Goal: Information Seeking & Learning: Learn about a topic

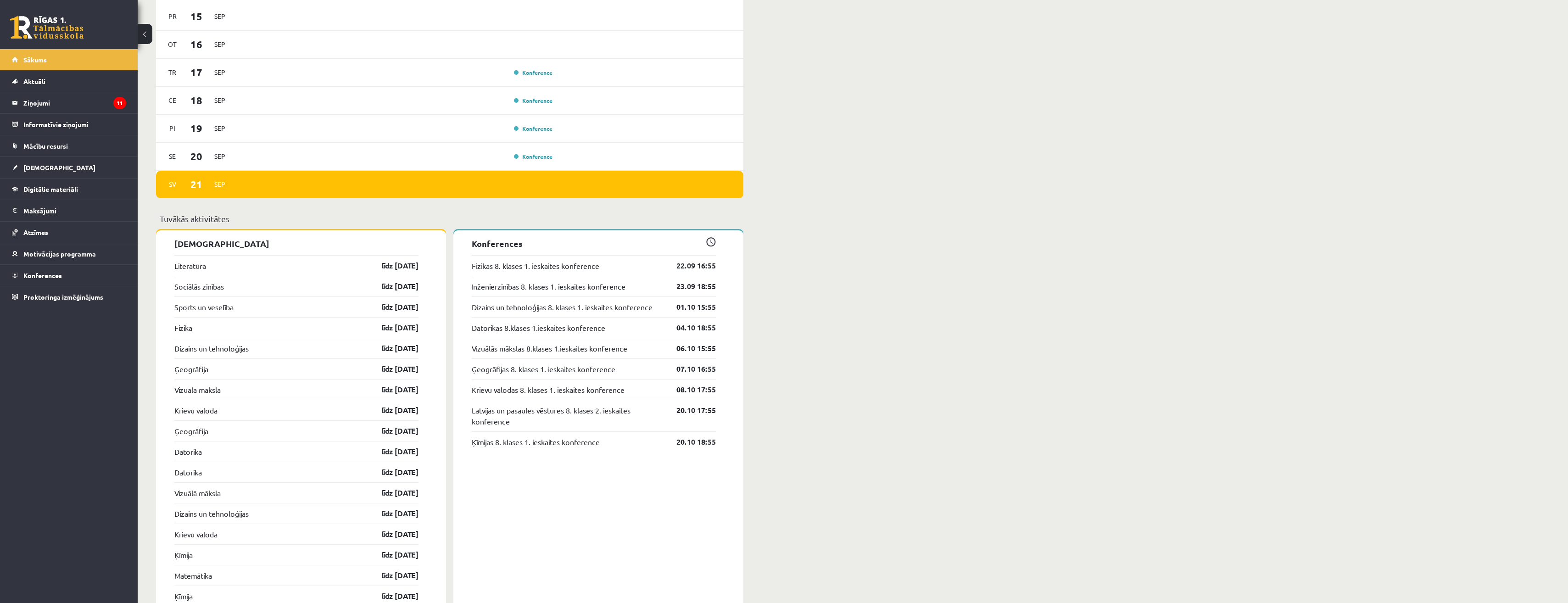
scroll to position [689, 0]
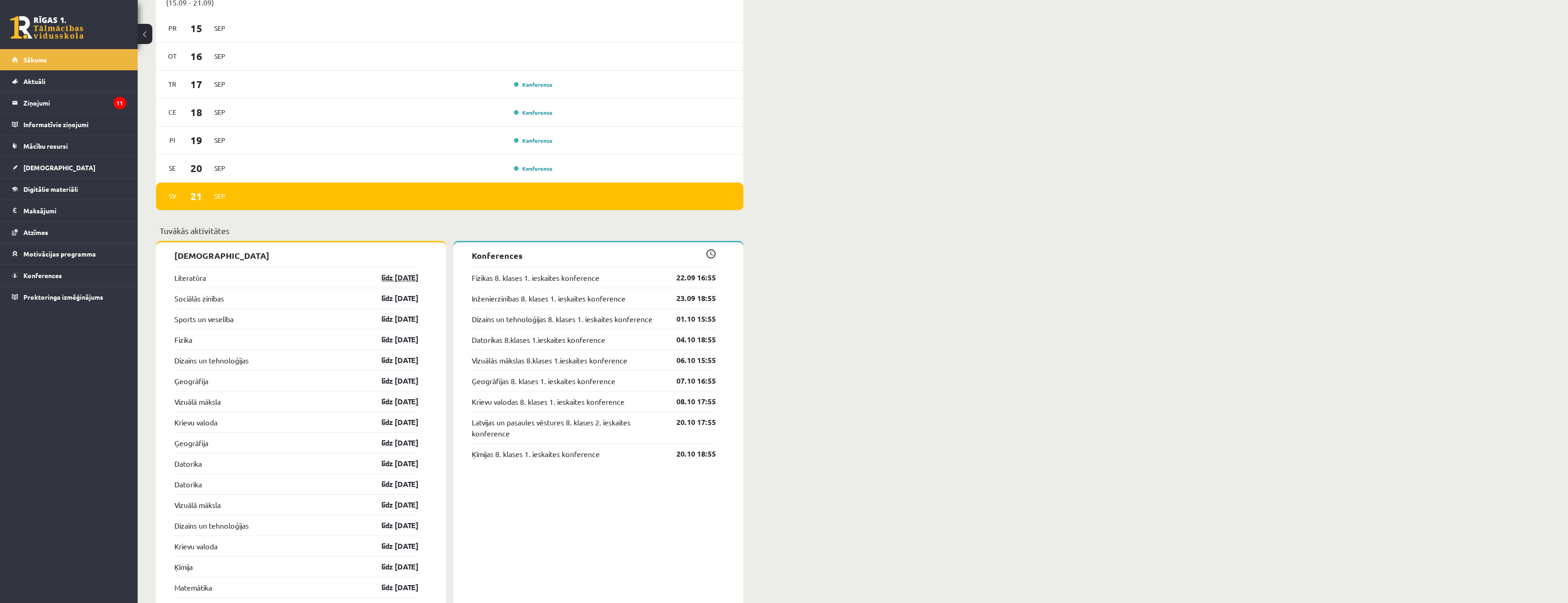
click at [393, 281] on link "līdz 30.09.25" at bounding box center [391, 278] width 53 height 11
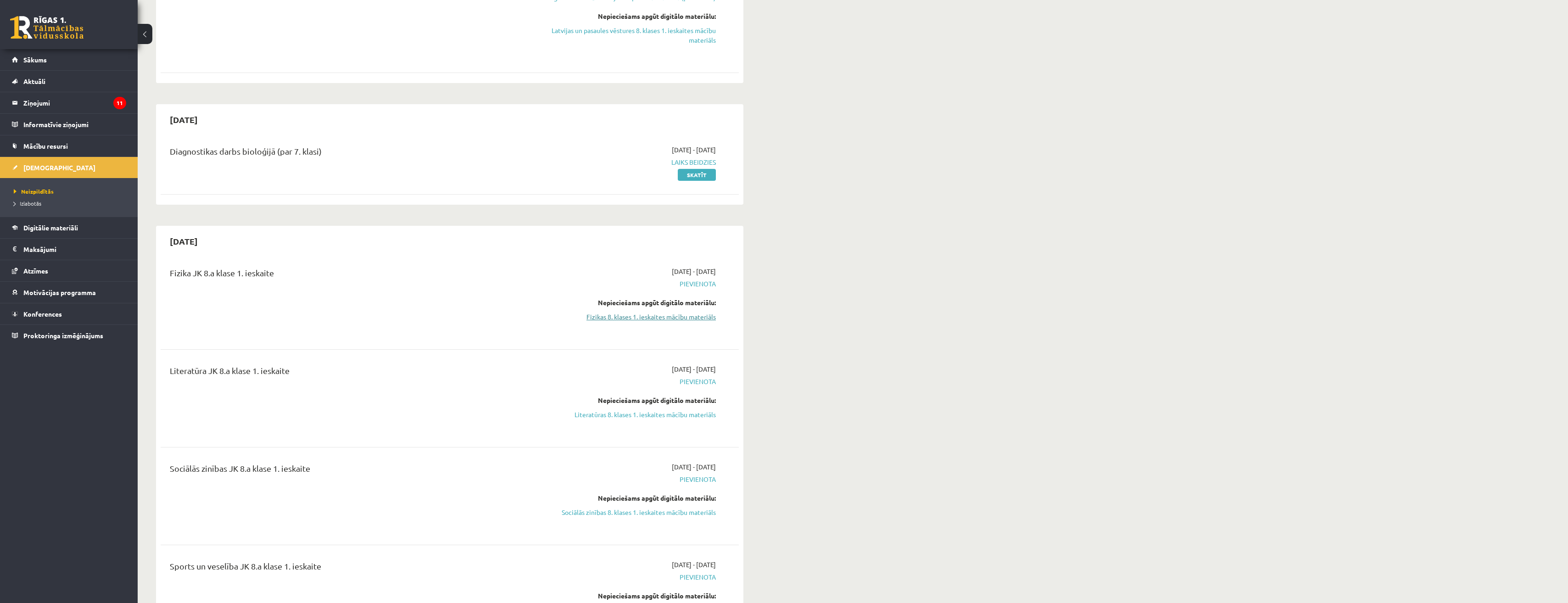
scroll to position [689, 0]
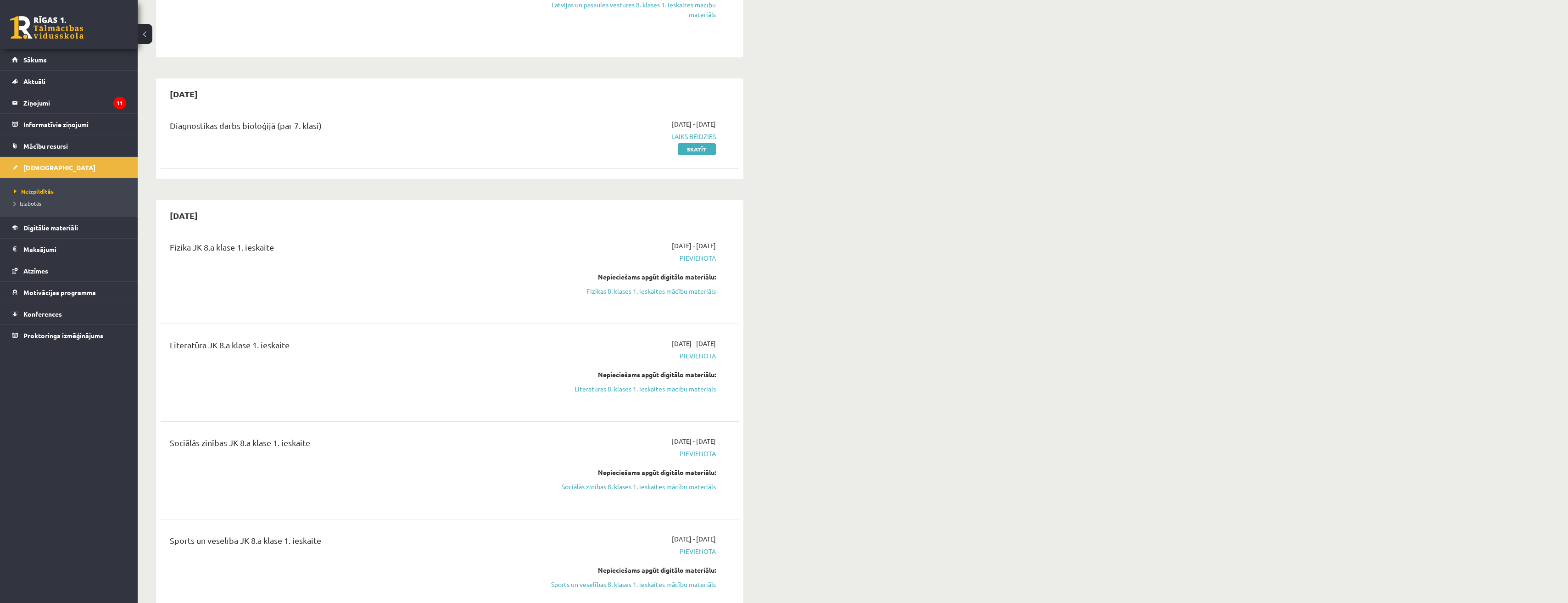
click at [702, 263] on span "Pievienota" at bounding box center [629, 258] width 173 height 10
click at [649, 296] on link "Fizikas 8. klases 1. ieskaites mācību materiāls" at bounding box center [629, 291] width 173 height 10
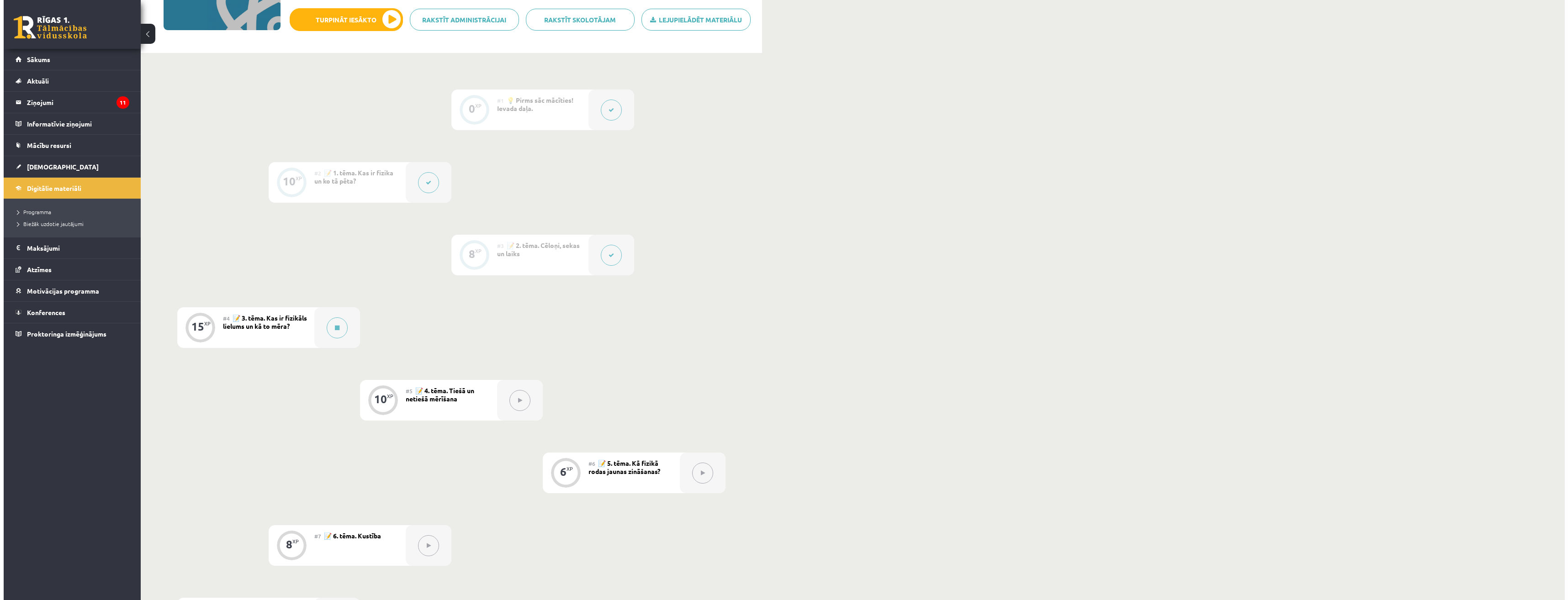
scroll to position [183, 0]
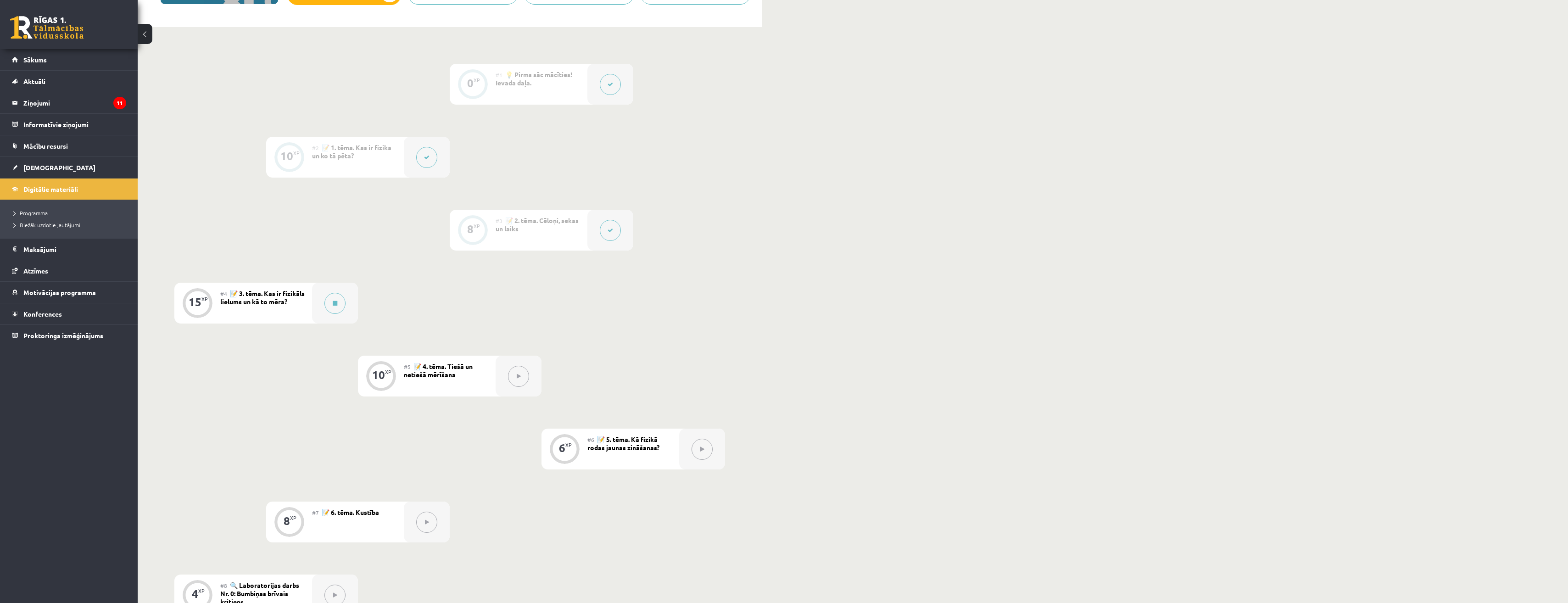
click at [240, 305] on div "#4 📝 3. tēma. Kas ir fizikāls lielums un kā to mēra?" at bounding box center [266, 303] width 92 height 41
click at [337, 311] on button at bounding box center [335, 303] width 21 height 21
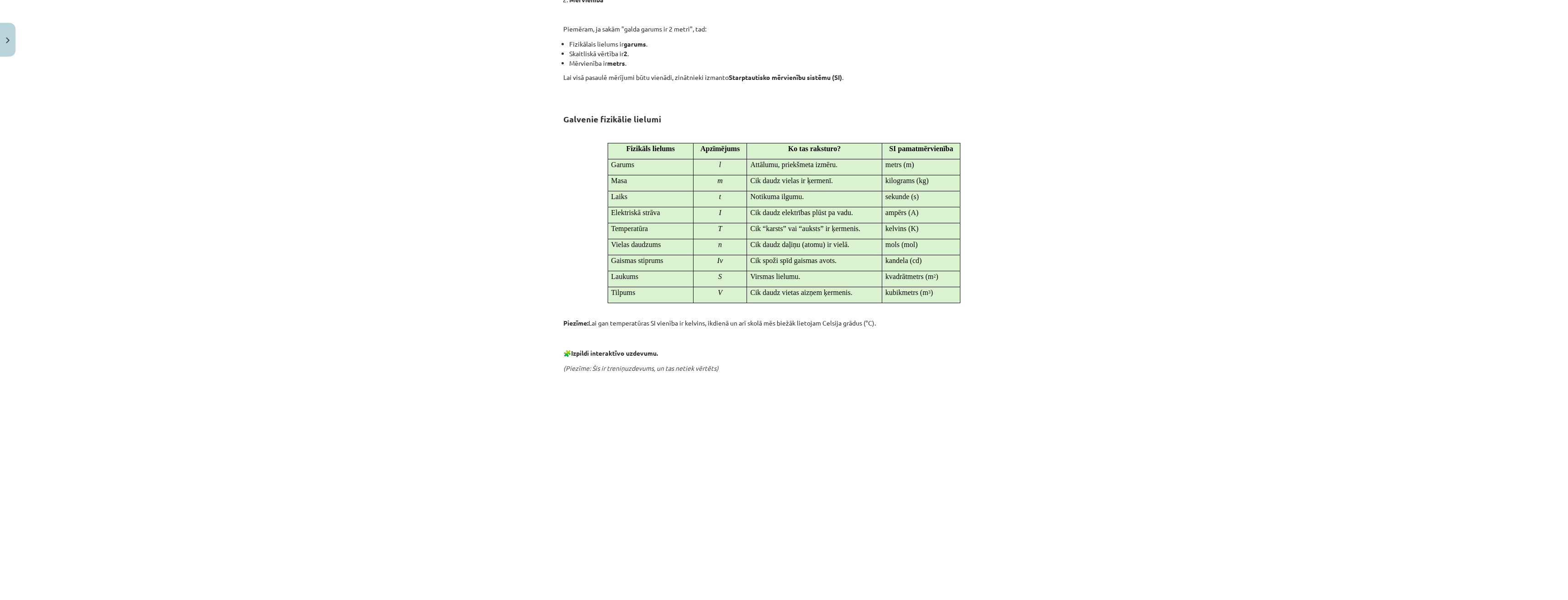
scroll to position [365, 0]
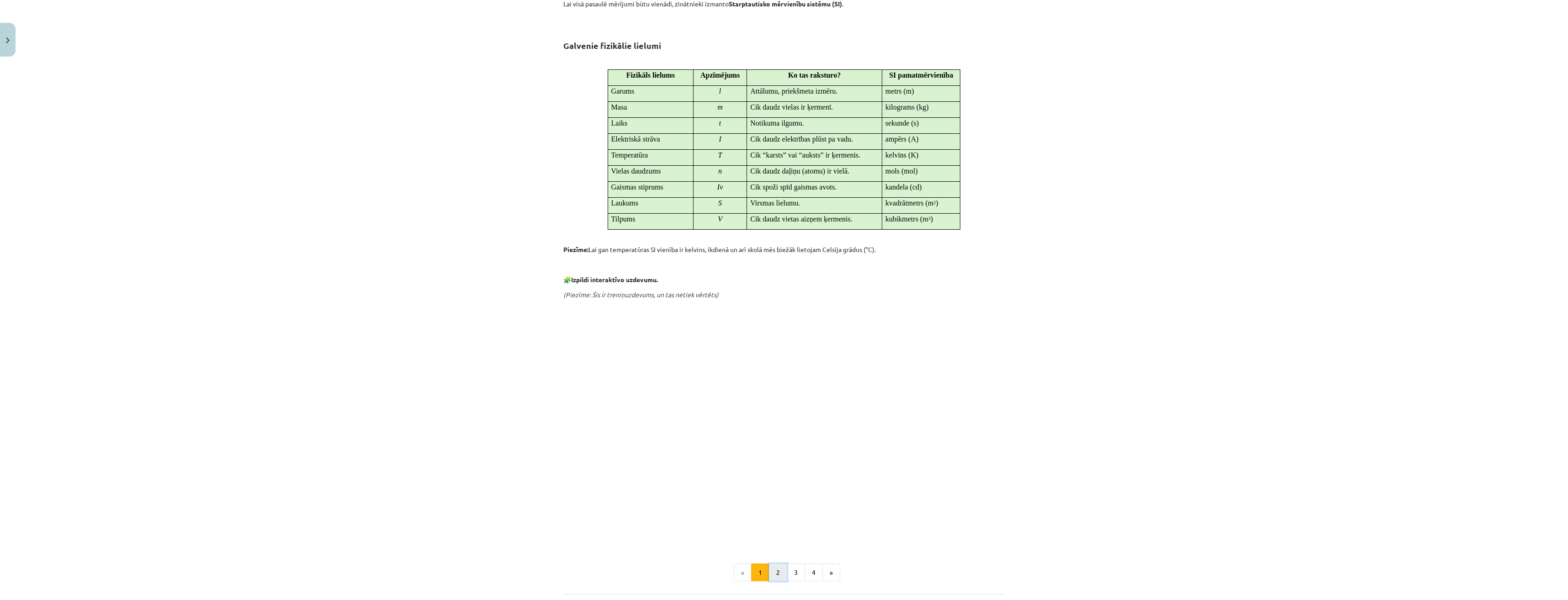
click at [773, 570] on button "2" at bounding box center [778, 573] width 18 height 18
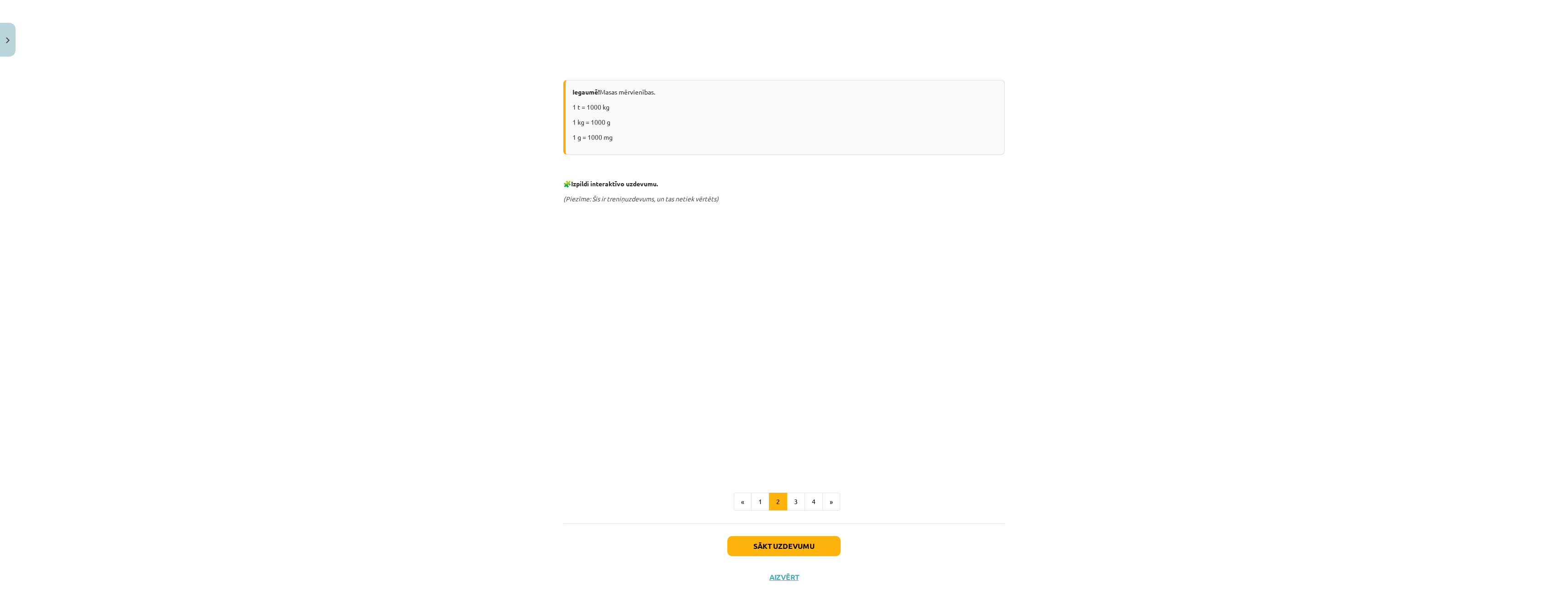
scroll to position [929, 0]
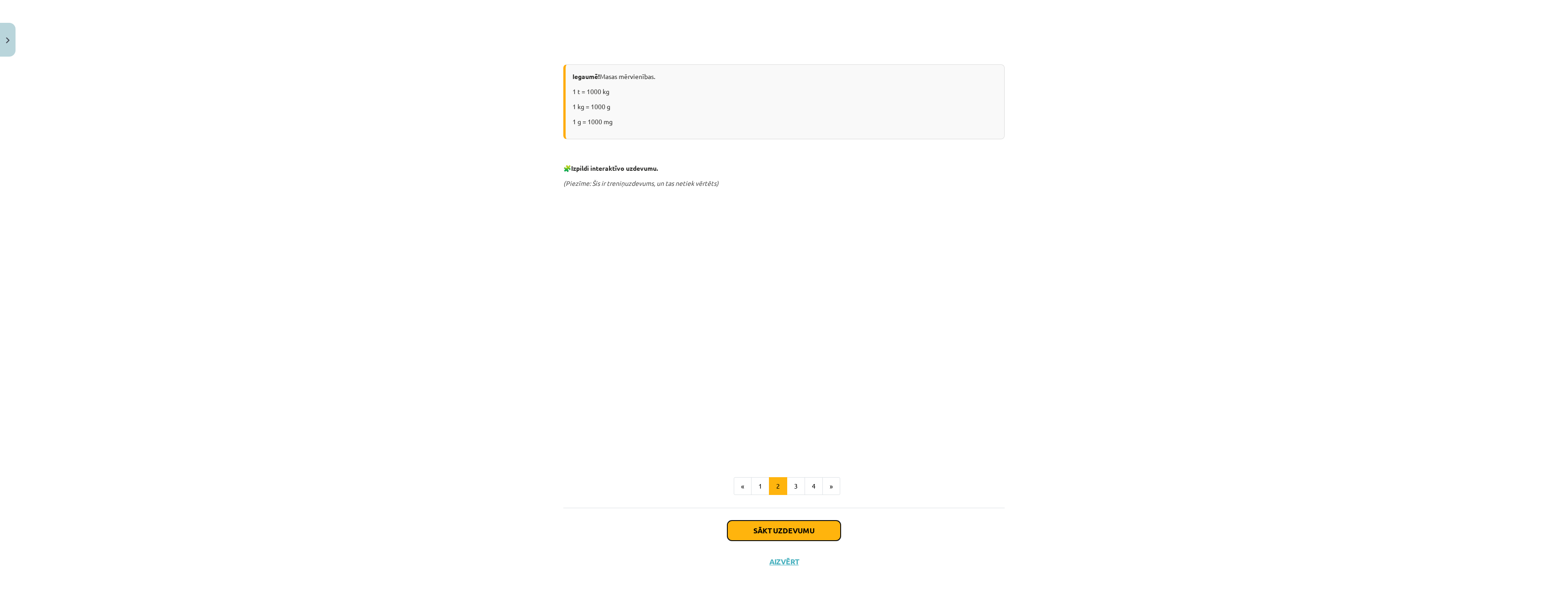
click at [791, 531] on button "Sākt uzdevumu" at bounding box center [784, 531] width 113 height 20
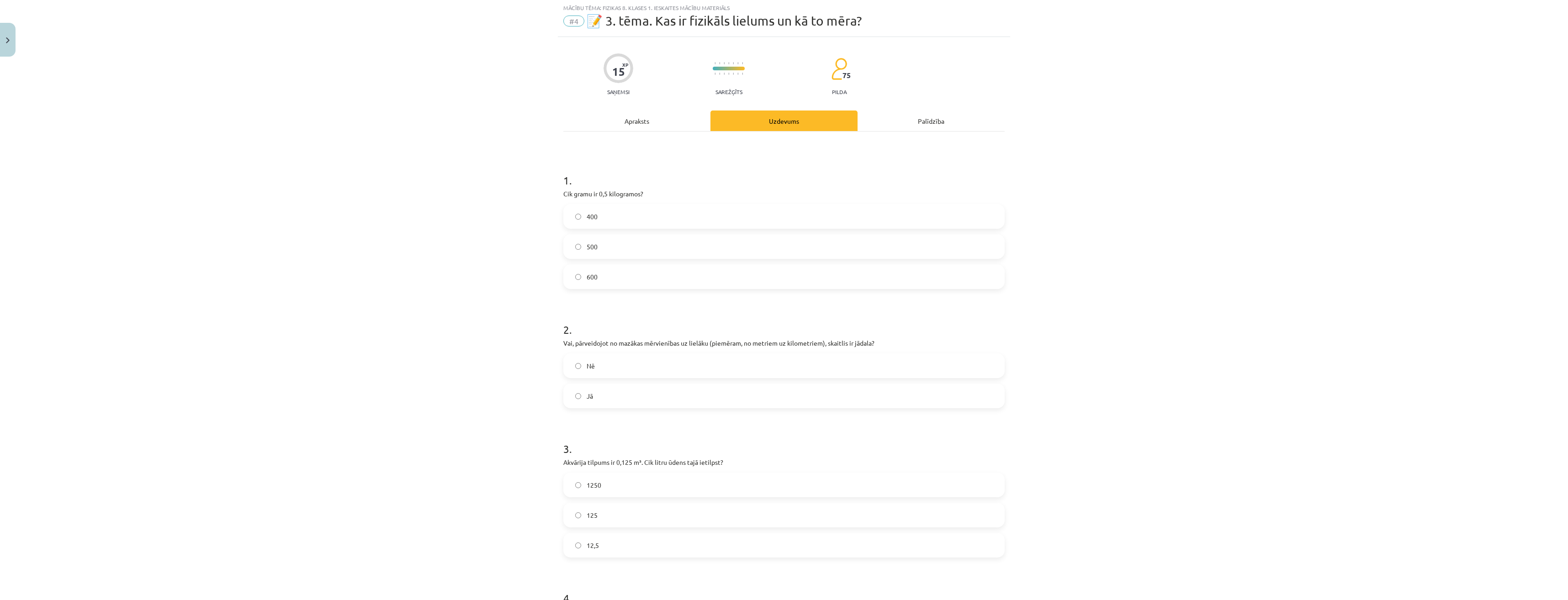
scroll to position [23, 0]
click at [626, 253] on label "500" at bounding box center [784, 248] width 439 height 23
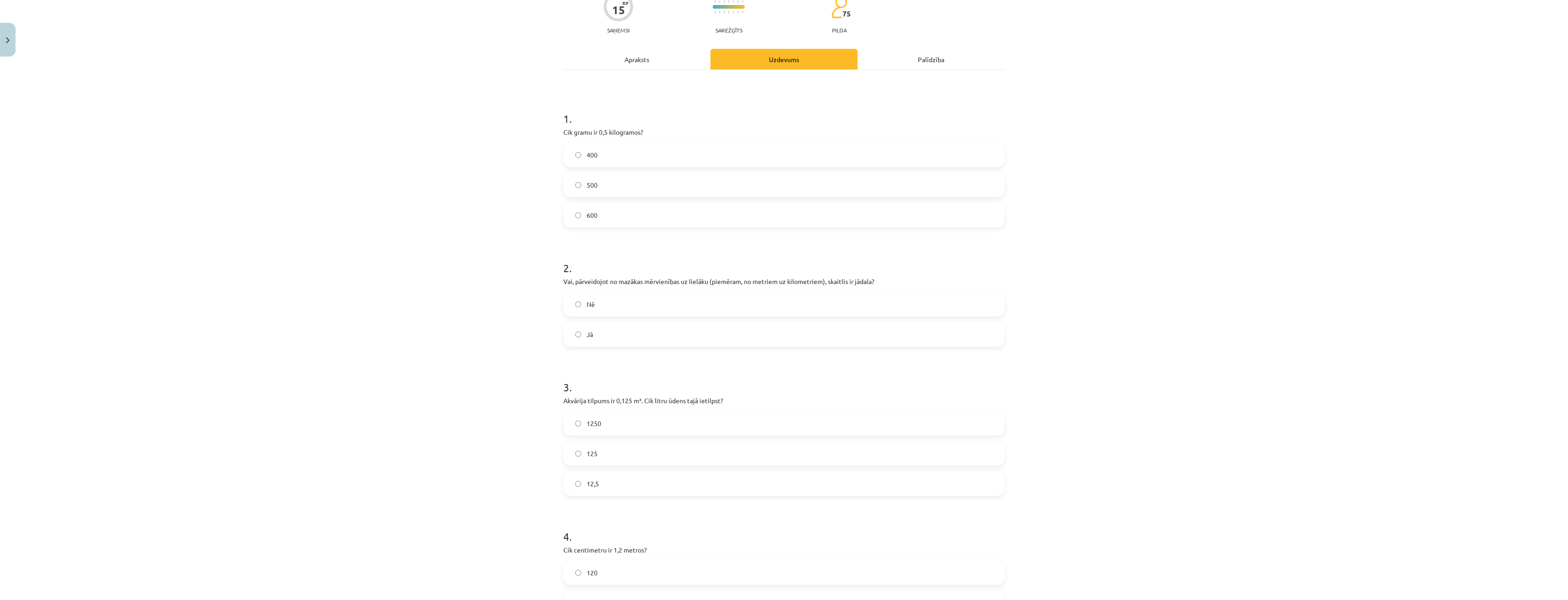
scroll to position [114, 0]
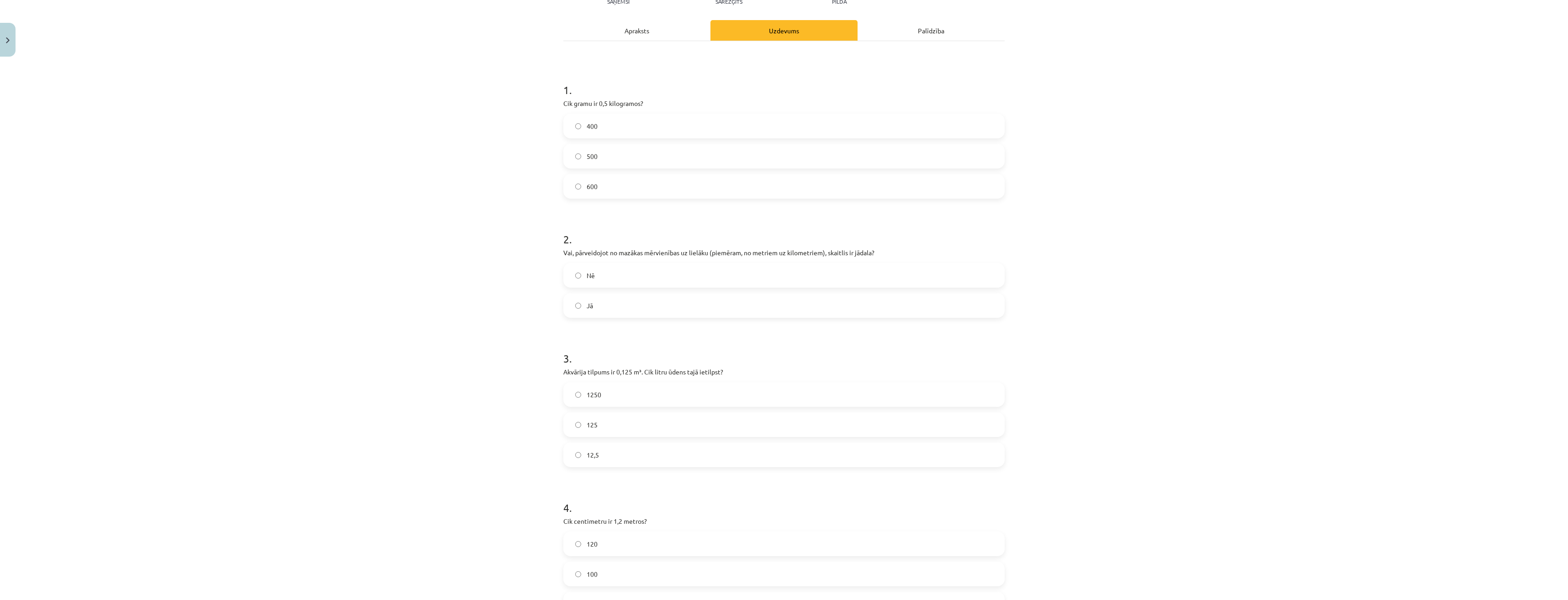
click at [597, 312] on label "Jā" at bounding box center [784, 305] width 439 height 23
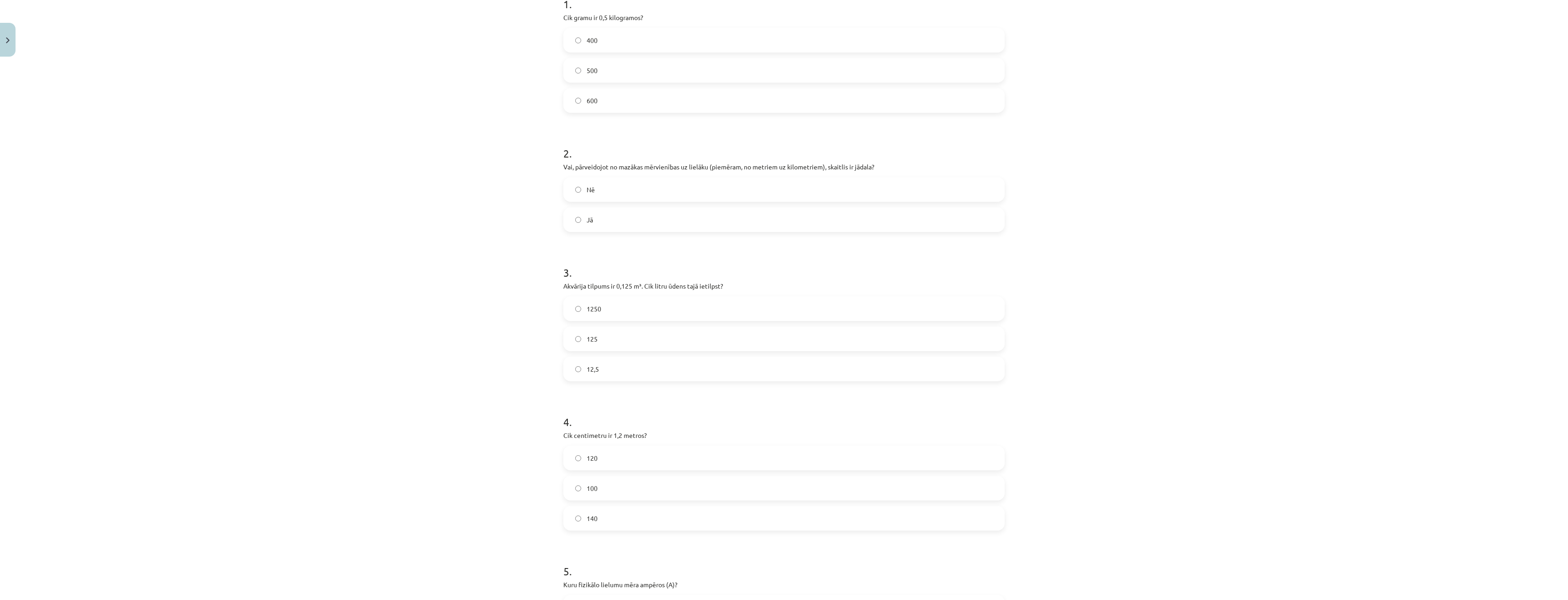
scroll to position [206, 0]
click at [679, 302] on label "1250" at bounding box center [784, 304] width 439 height 23
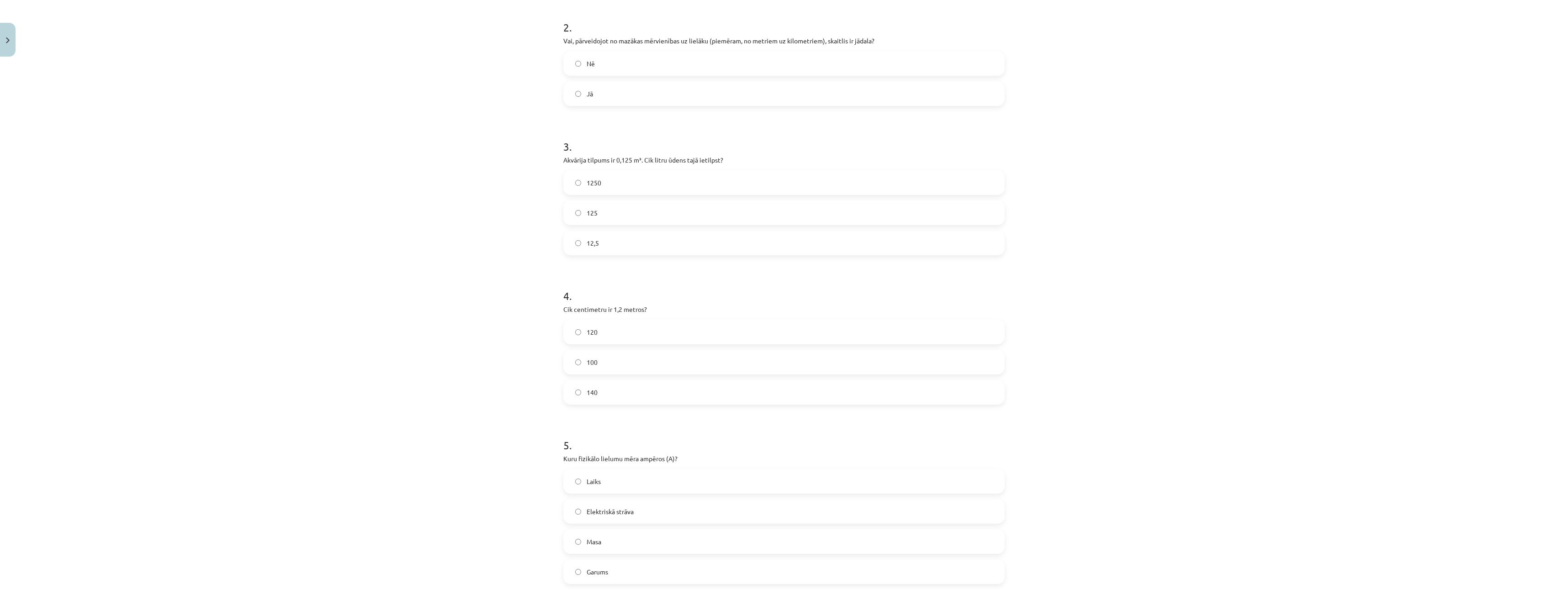
scroll to position [343, 0]
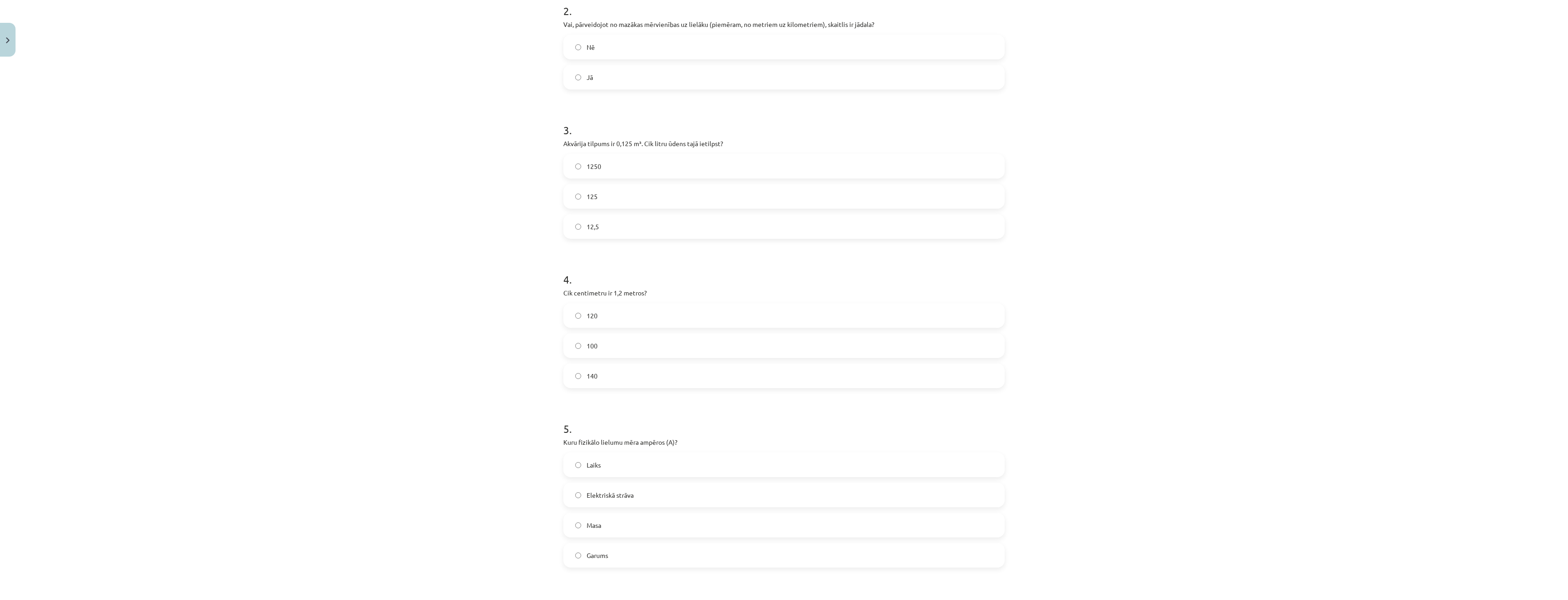
click at [621, 321] on label "120" at bounding box center [784, 316] width 439 height 23
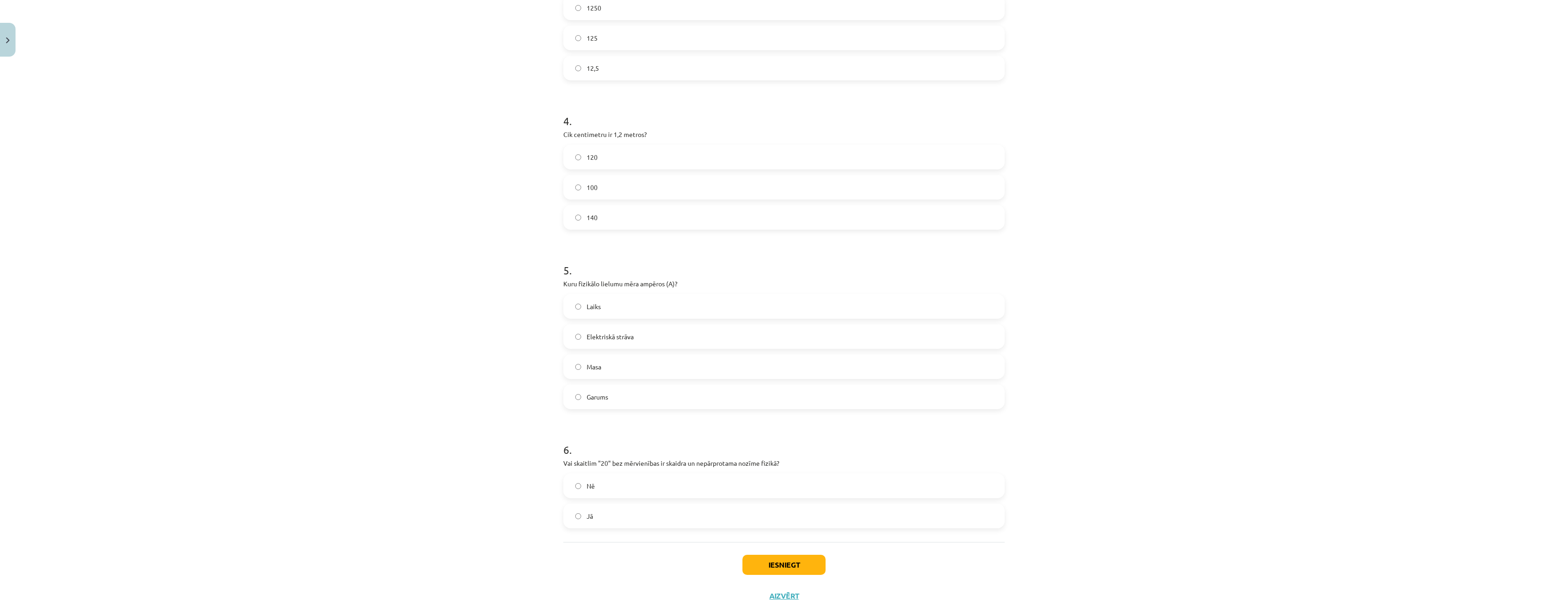
scroll to position [503, 0]
click at [688, 342] on label "Elektriskā strāva" at bounding box center [784, 335] width 439 height 23
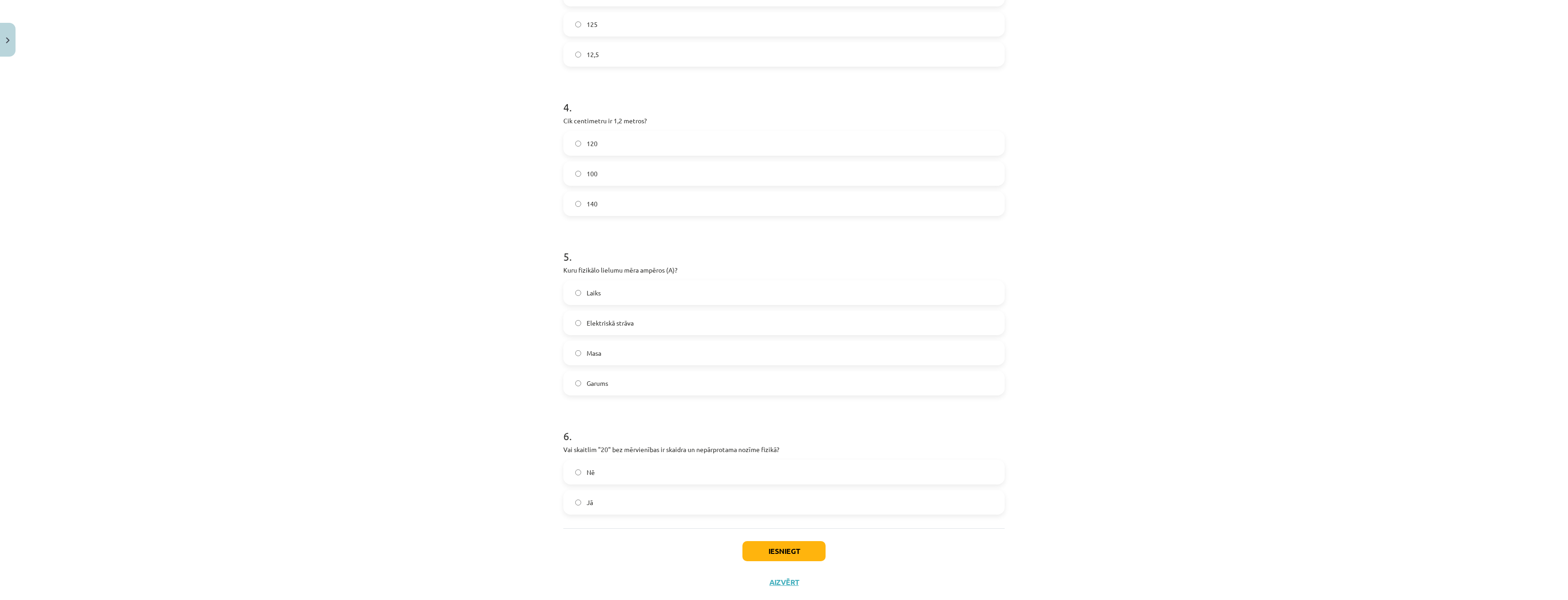
scroll to position [535, 0]
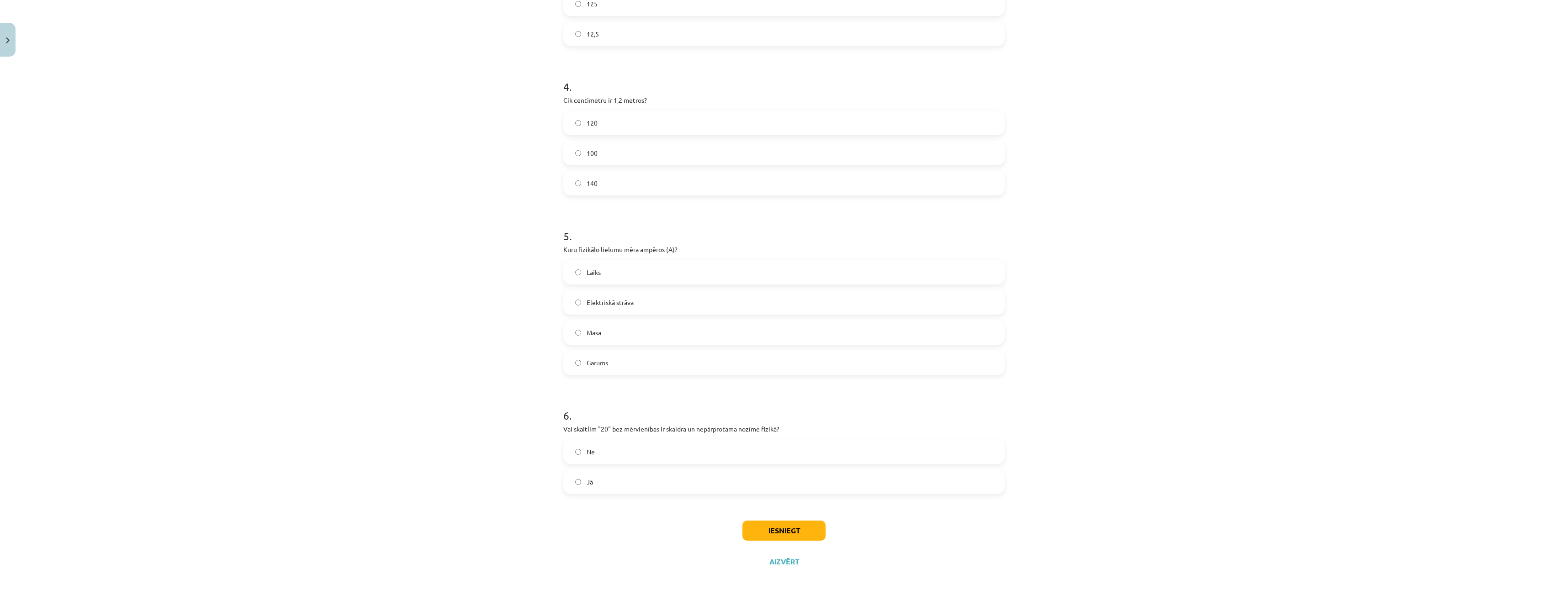
click at [635, 461] on label "Nē" at bounding box center [784, 452] width 439 height 23
click at [763, 534] on button "Iesniegt" at bounding box center [784, 531] width 83 height 20
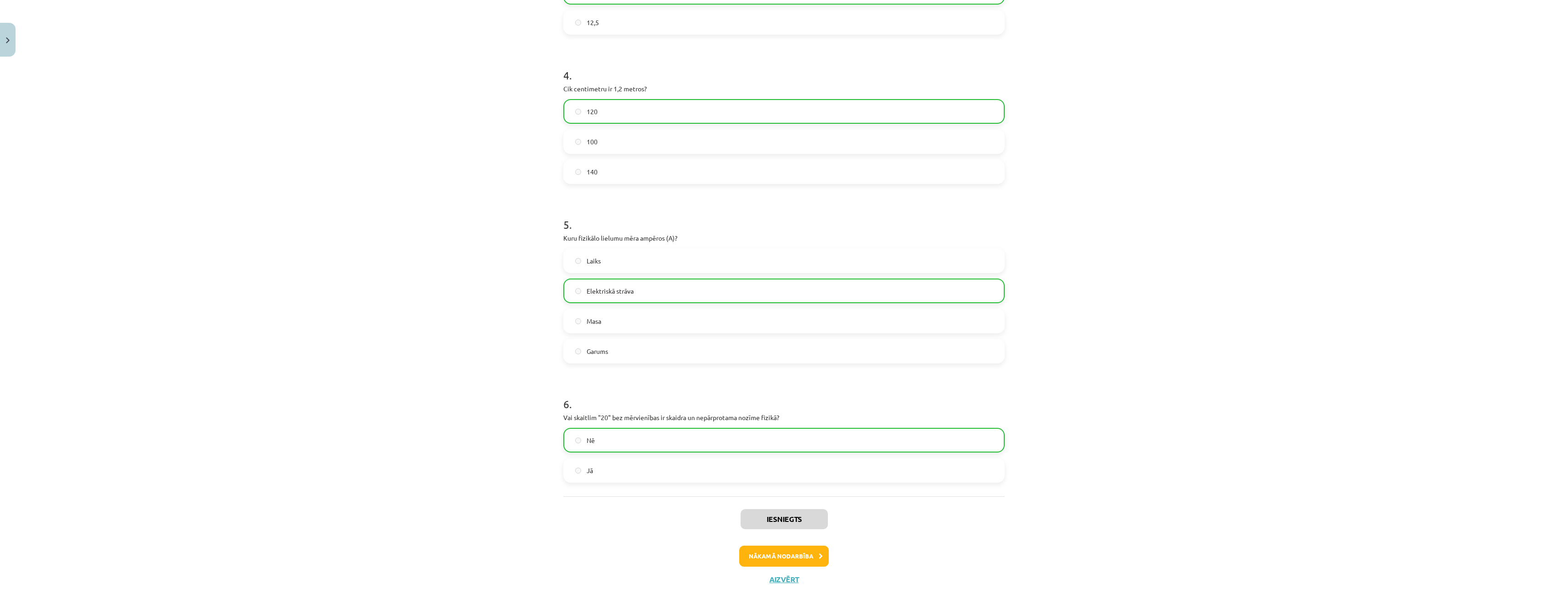
scroll to position [565, 0]
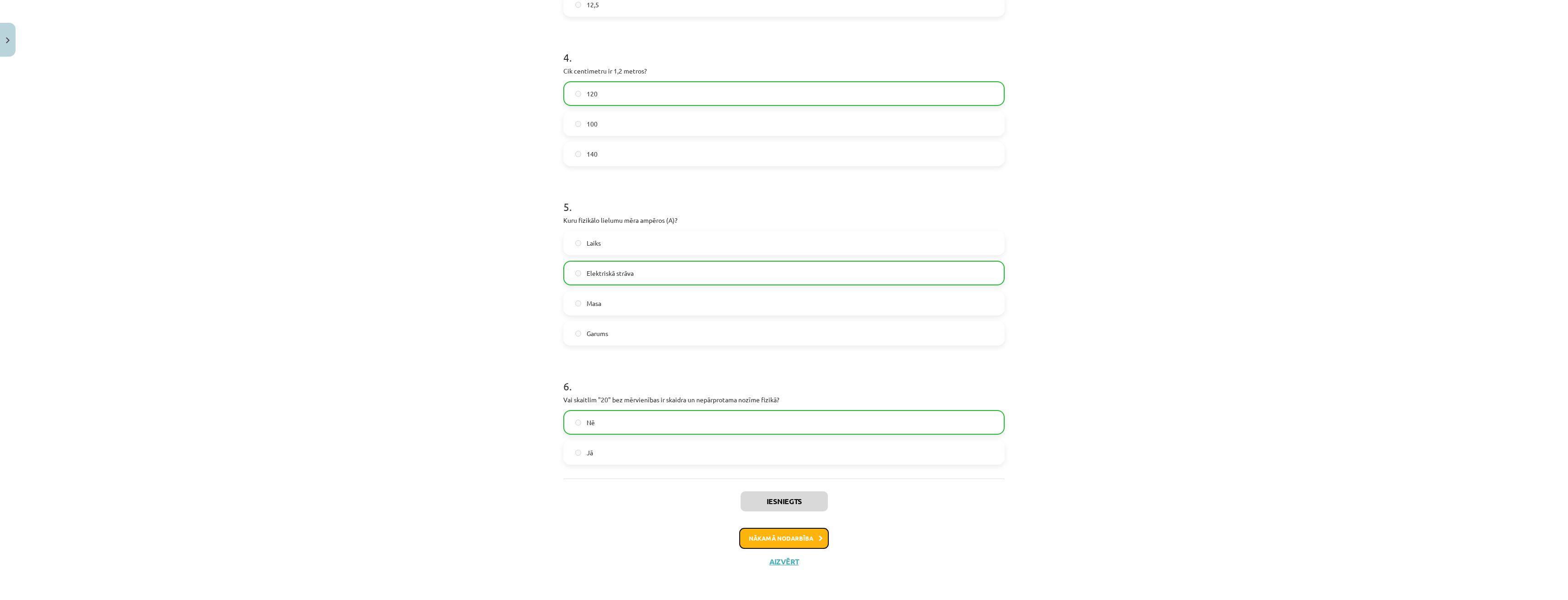
click at [783, 536] on button "Nākamā nodarbība" at bounding box center [783, 539] width 89 height 21
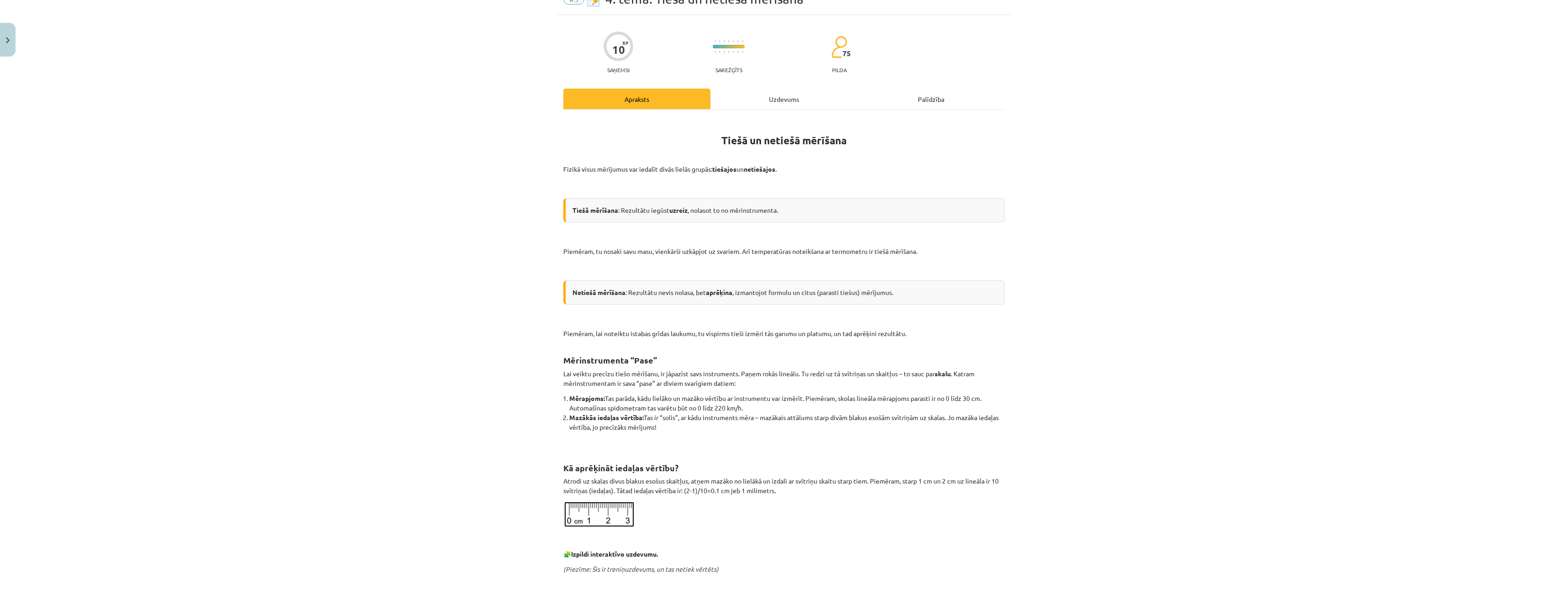
scroll to position [23, 0]
